Goal: Task Accomplishment & Management: Use online tool/utility

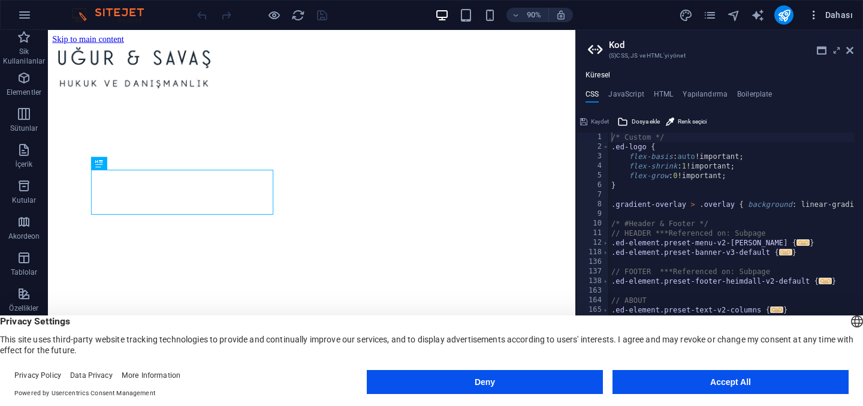
drag, startPoint x: 824, startPoint y: 11, endPoint x: 817, endPoint y: 14, distance: 7.2
click at [817, 14] on span "Dahası" at bounding box center [830, 15] width 45 height 12
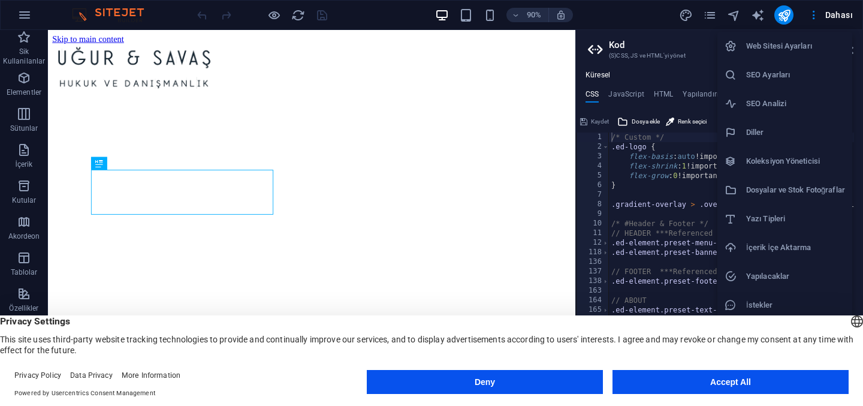
click at [646, 378] on button "Accept All" at bounding box center [731, 382] width 236 height 24
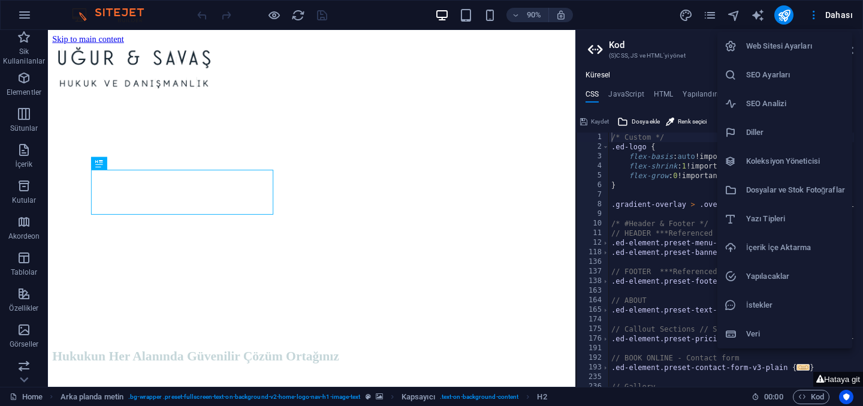
click at [751, 334] on h6 "Veri" at bounding box center [795, 334] width 99 height 14
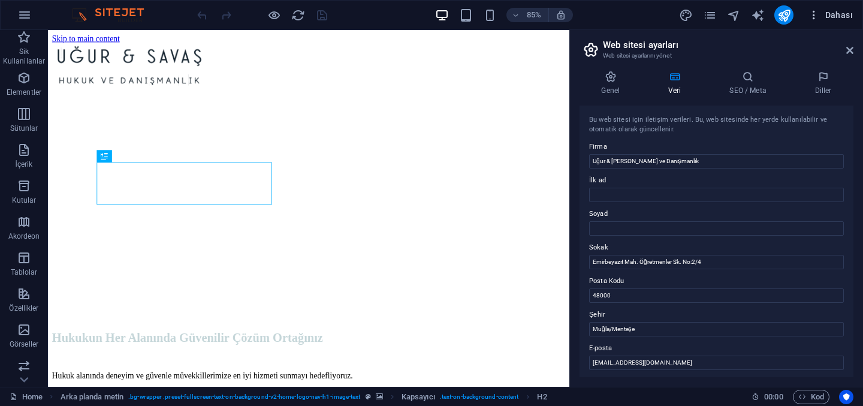
click at [836, 16] on span "Dahası" at bounding box center [830, 15] width 45 height 12
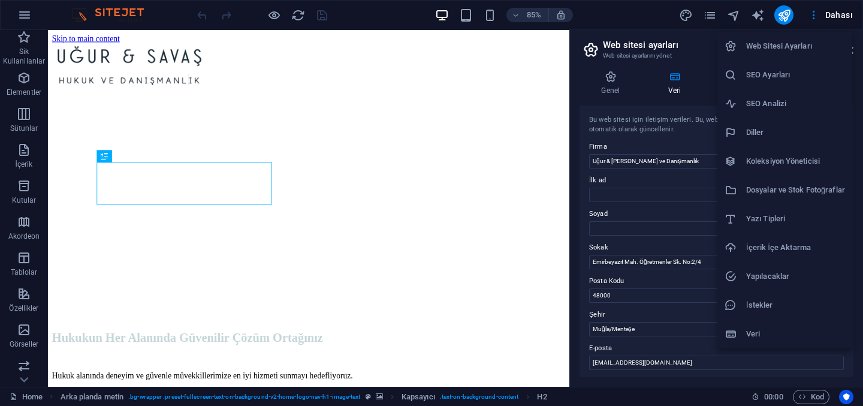
click at [313, 21] on div at bounding box center [431, 203] width 863 height 406
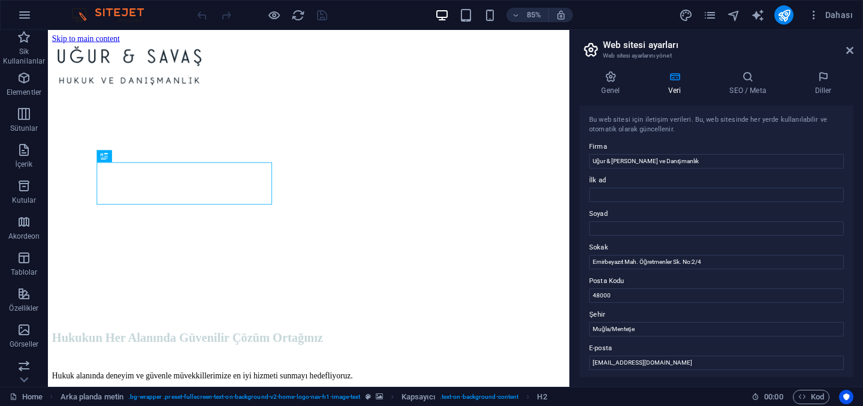
click at [325, 16] on div at bounding box center [262, 14] width 134 height 19
click at [245, 59] on div at bounding box center [355, 72] width 604 height 52
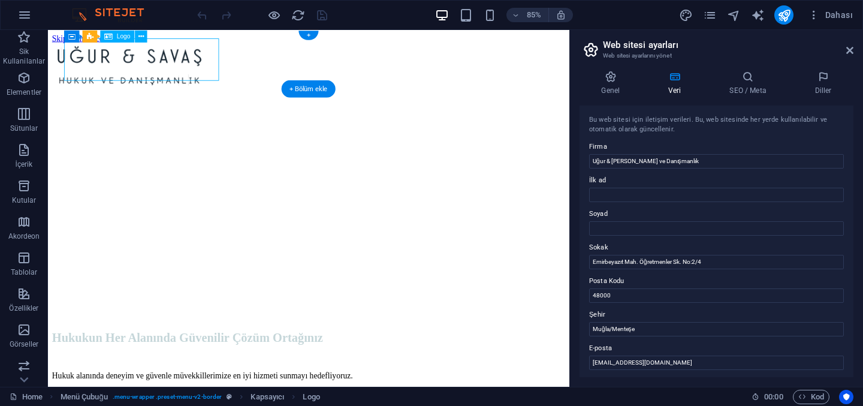
click at [239, 76] on div at bounding box center [355, 72] width 604 height 52
click at [240, 81] on div at bounding box center [355, 72] width 604 height 52
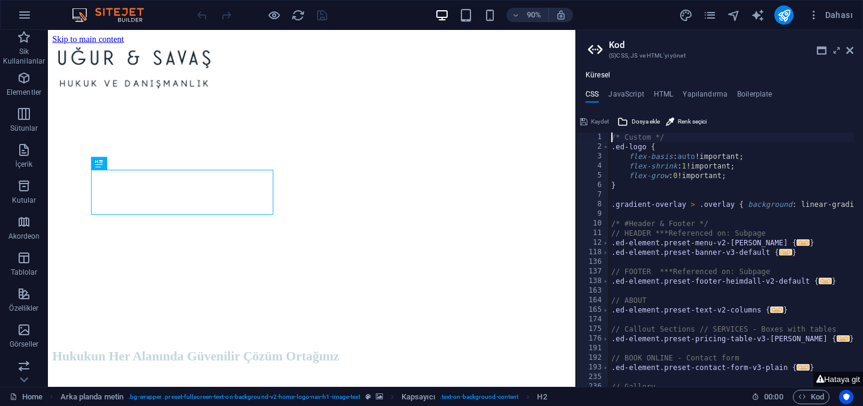
type textarea "/* Custom */"
